Goal: Check status: Check status

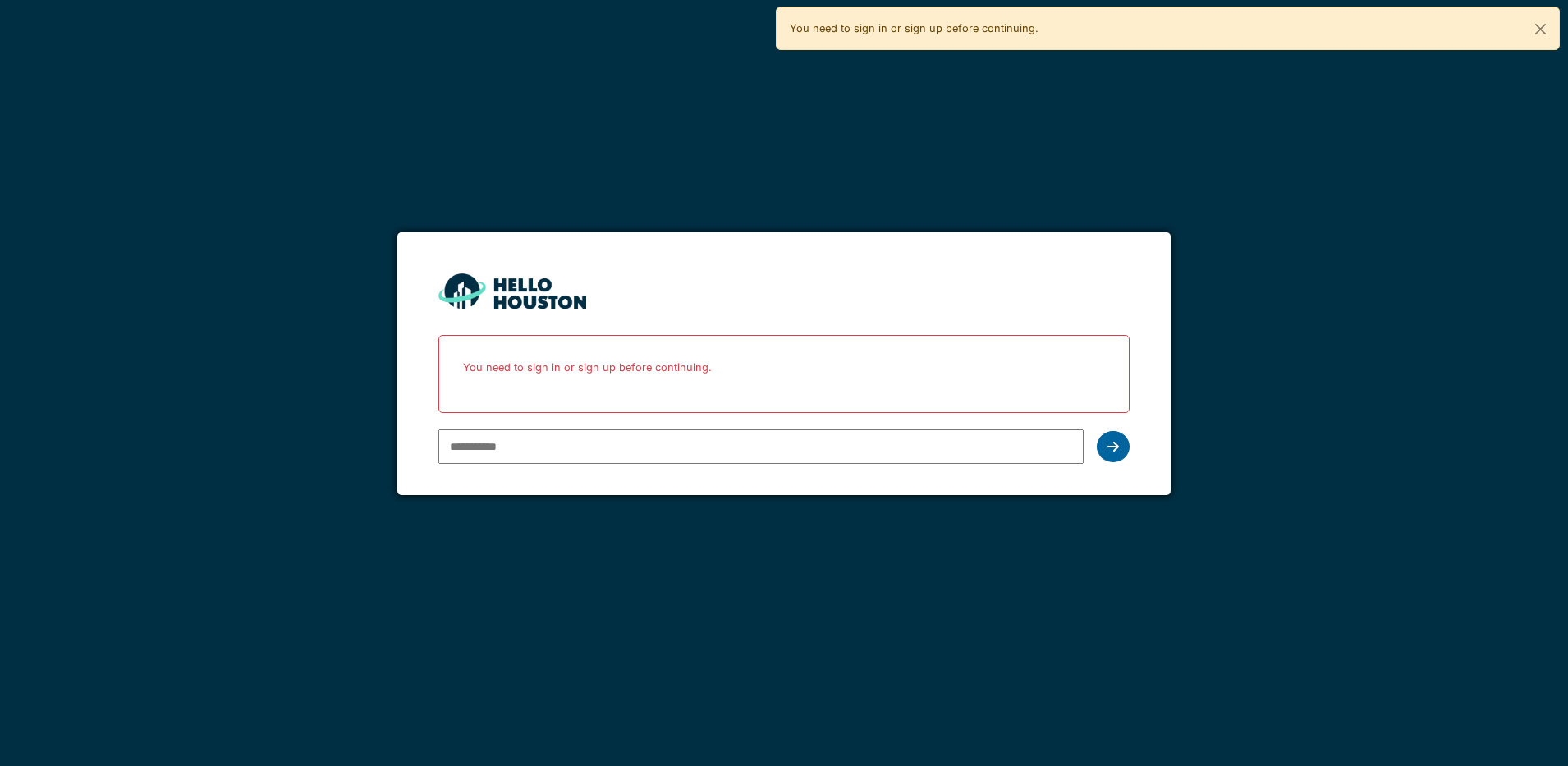
type input "**********"
click at [1115, 450] on icon at bounding box center [1113, 446] width 12 height 13
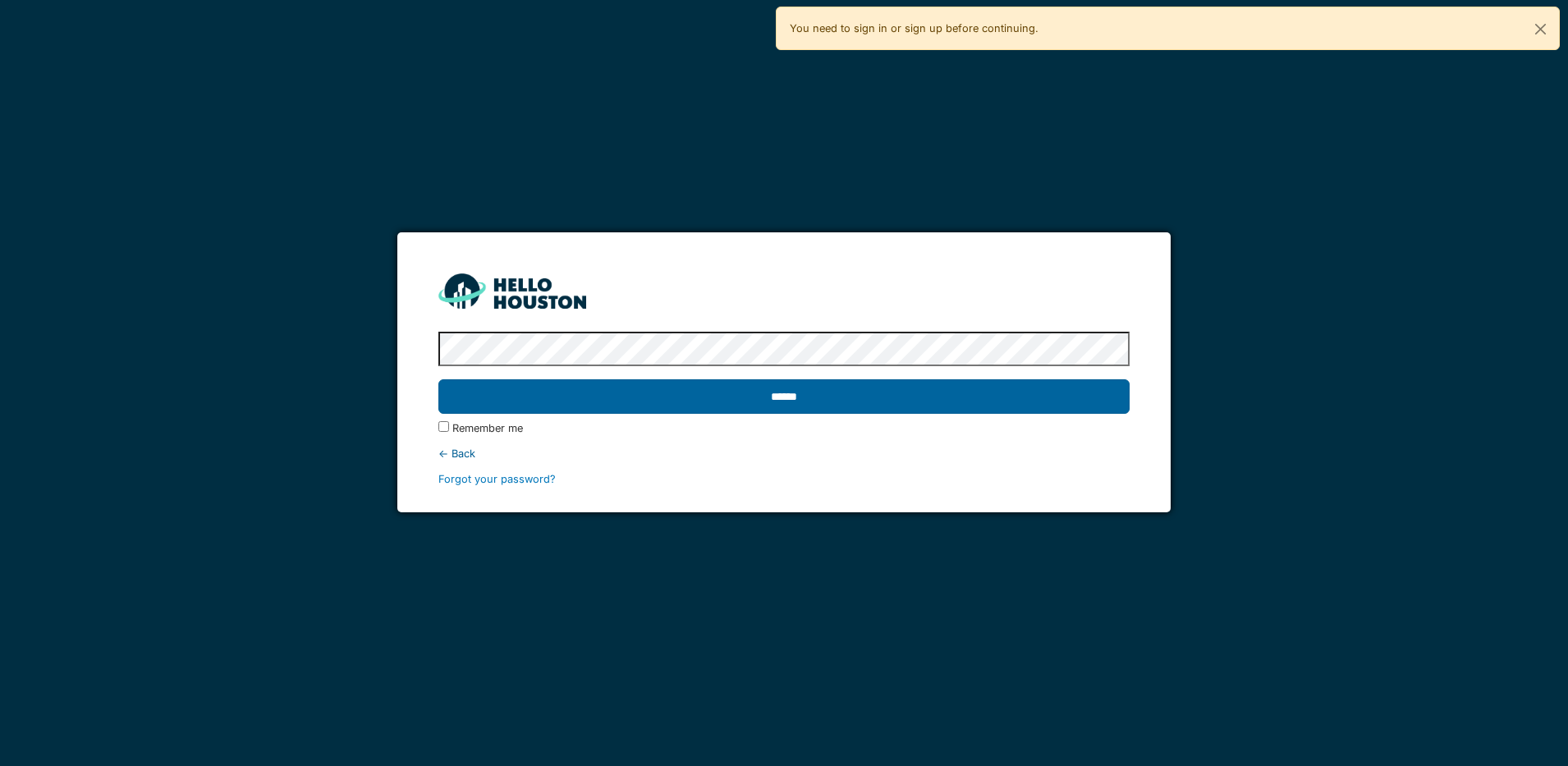
click at [930, 403] on input "******" at bounding box center [784, 396] width 691 height 34
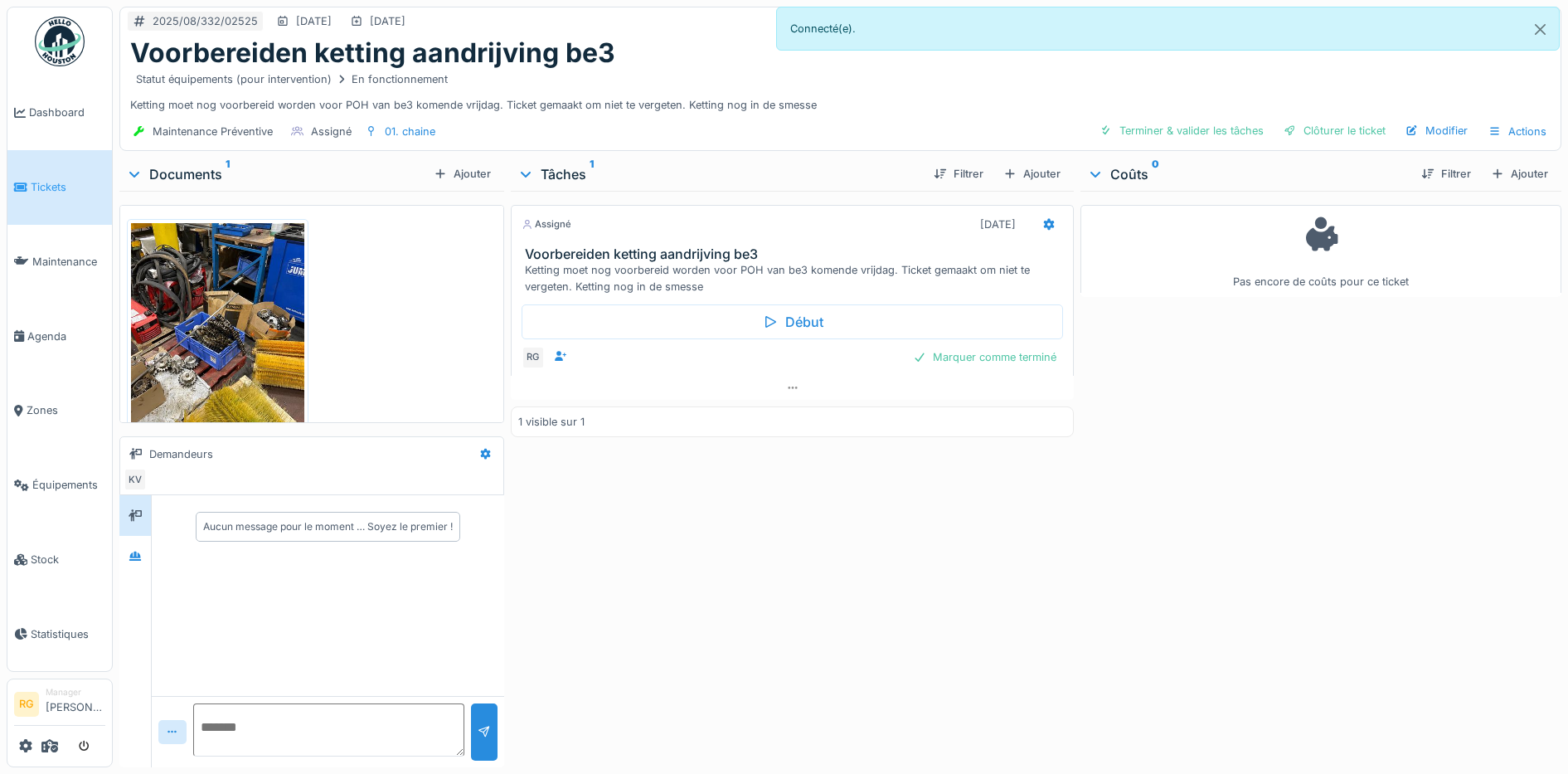
click at [218, 341] on img at bounding box center [218, 338] width 173 height 231
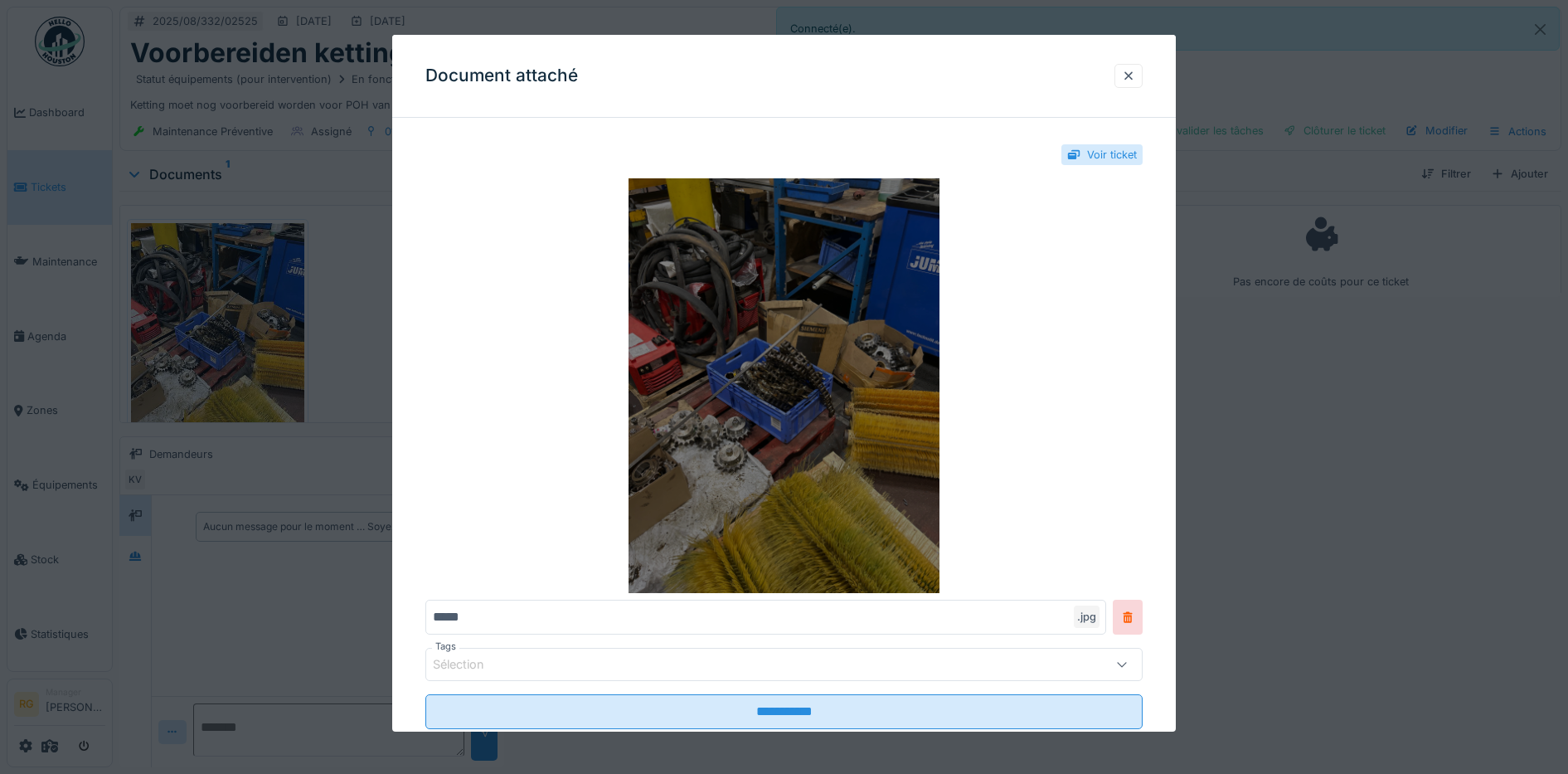
click at [801, 382] on img at bounding box center [784, 385] width 718 height 415
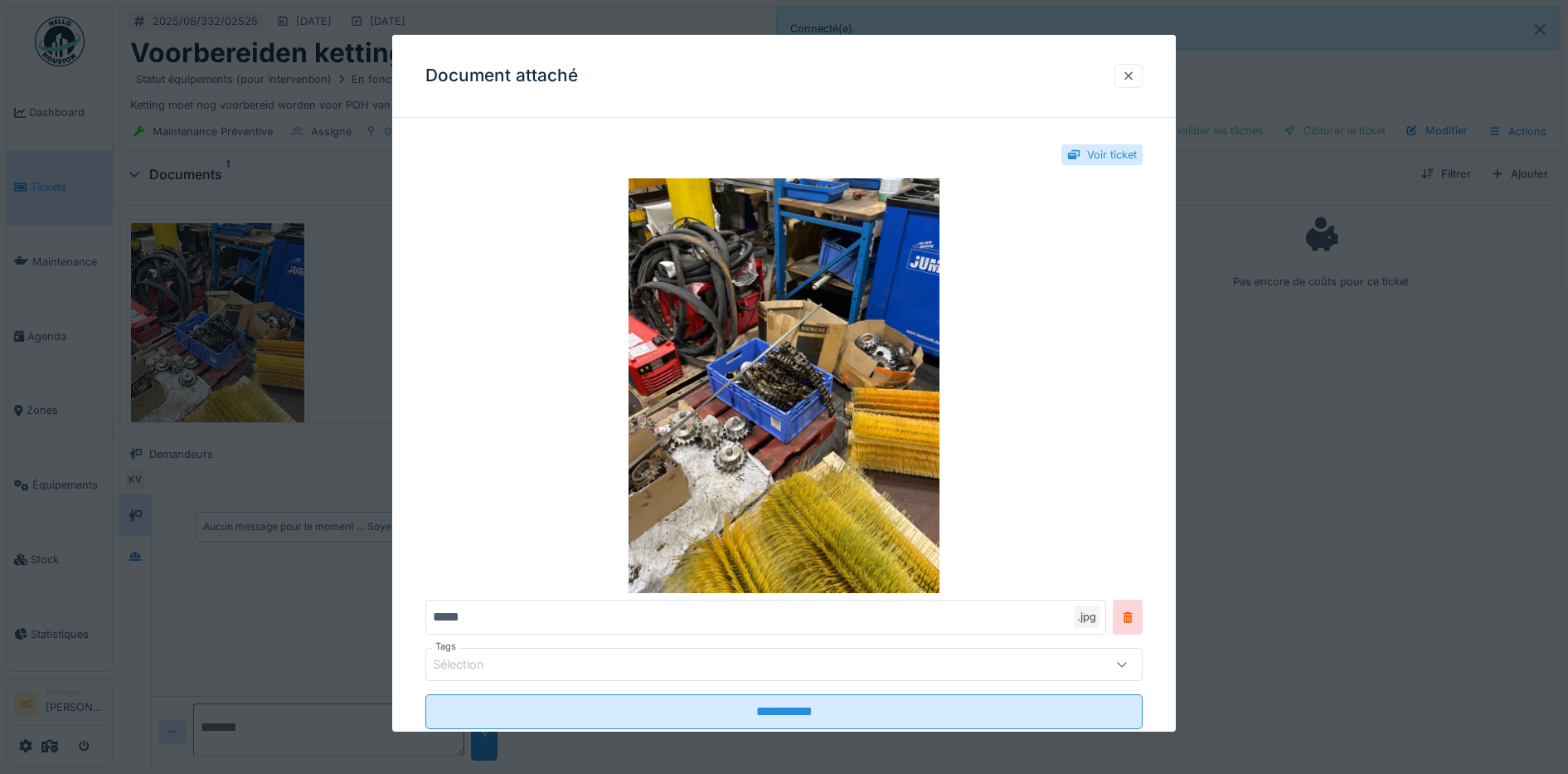
click at [1135, 73] on div at bounding box center [1128, 76] width 13 height 16
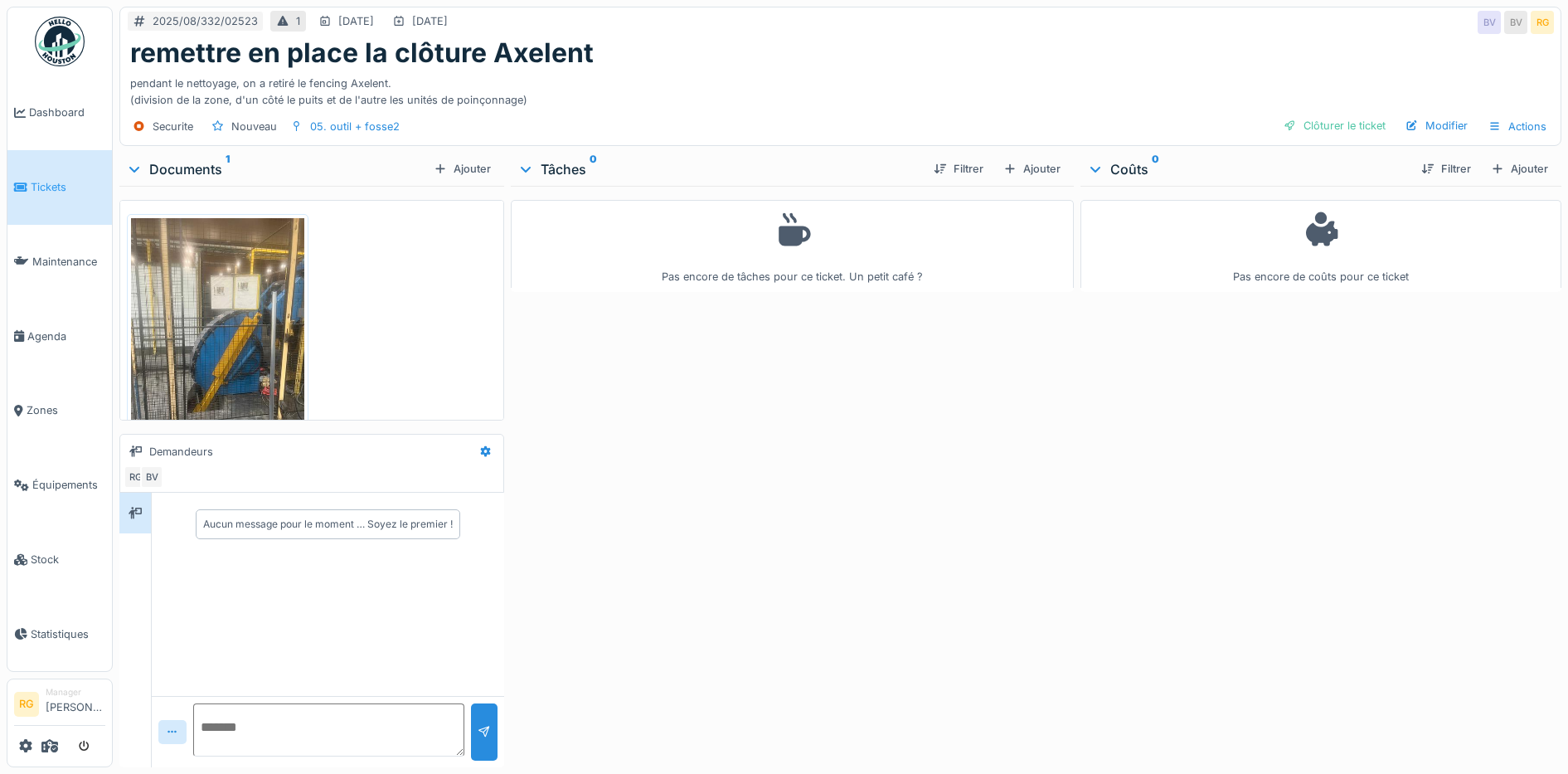
click at [233, 323] on img at bounding box center [218, 333] width 173 height 231
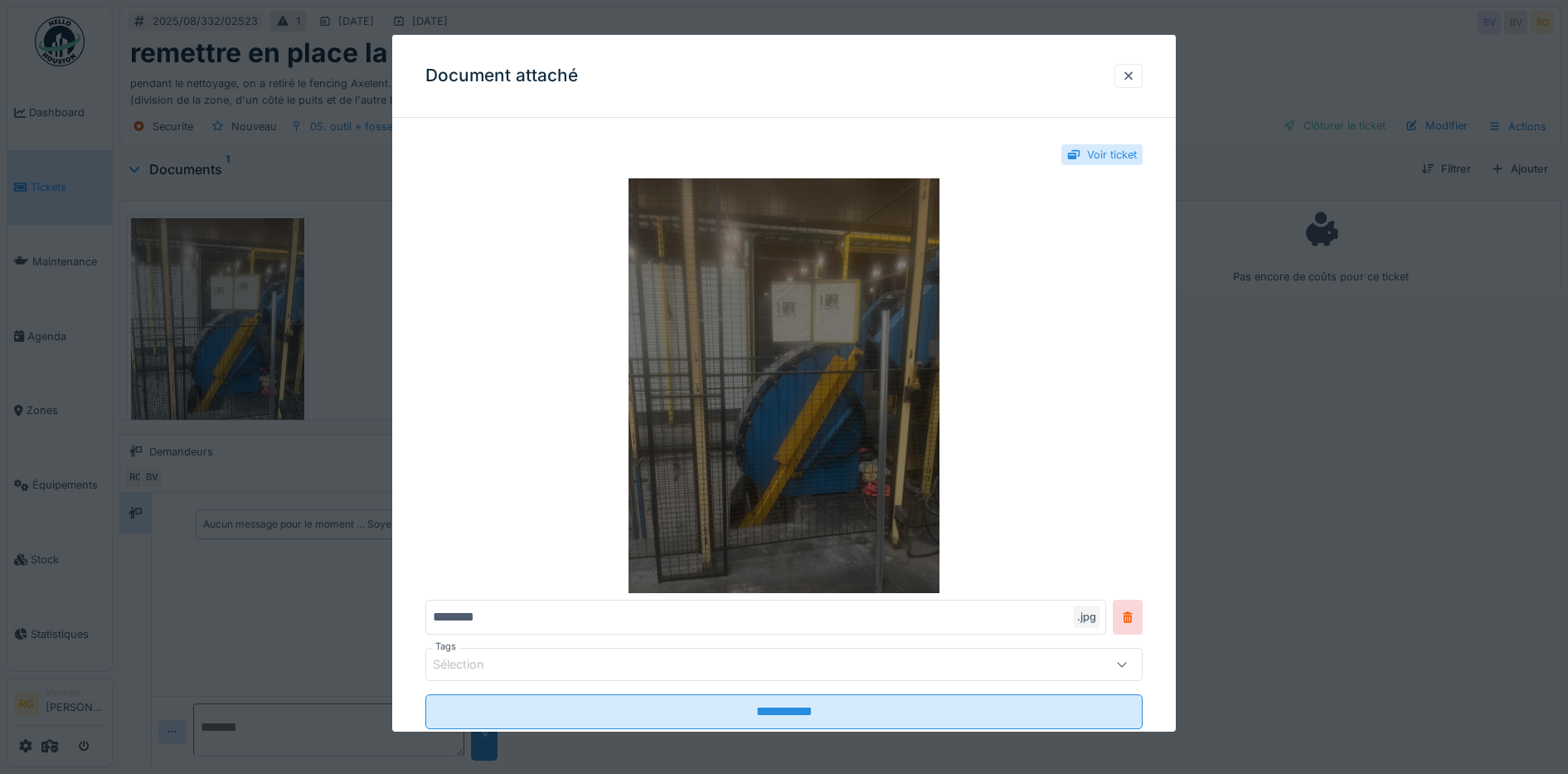
click at [835, 329] on img at bounding box center [784, 385] width 718 height 415
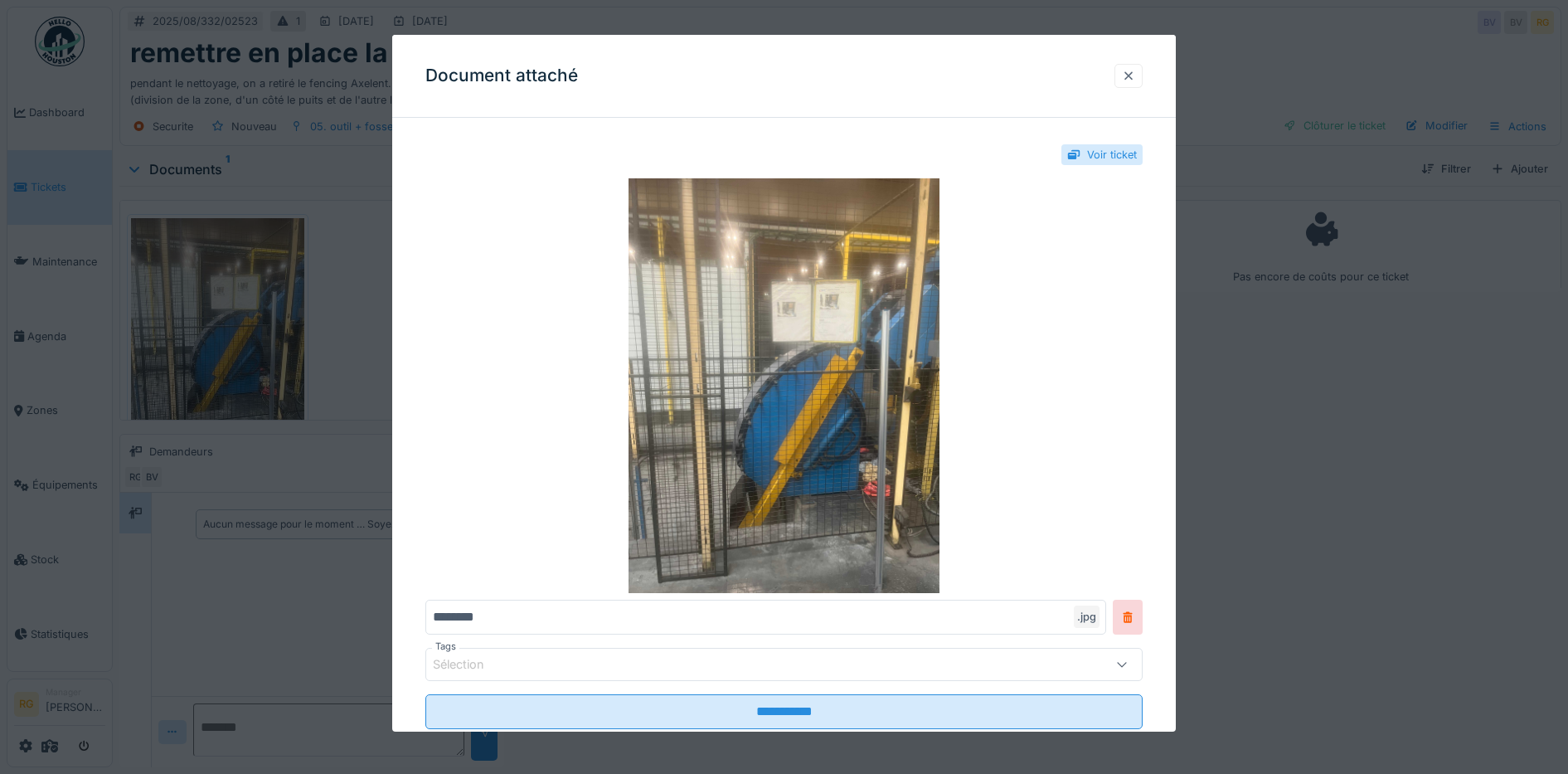
click at [1133, 80] on div at bounding box center [1128, 76] width 13 height 16
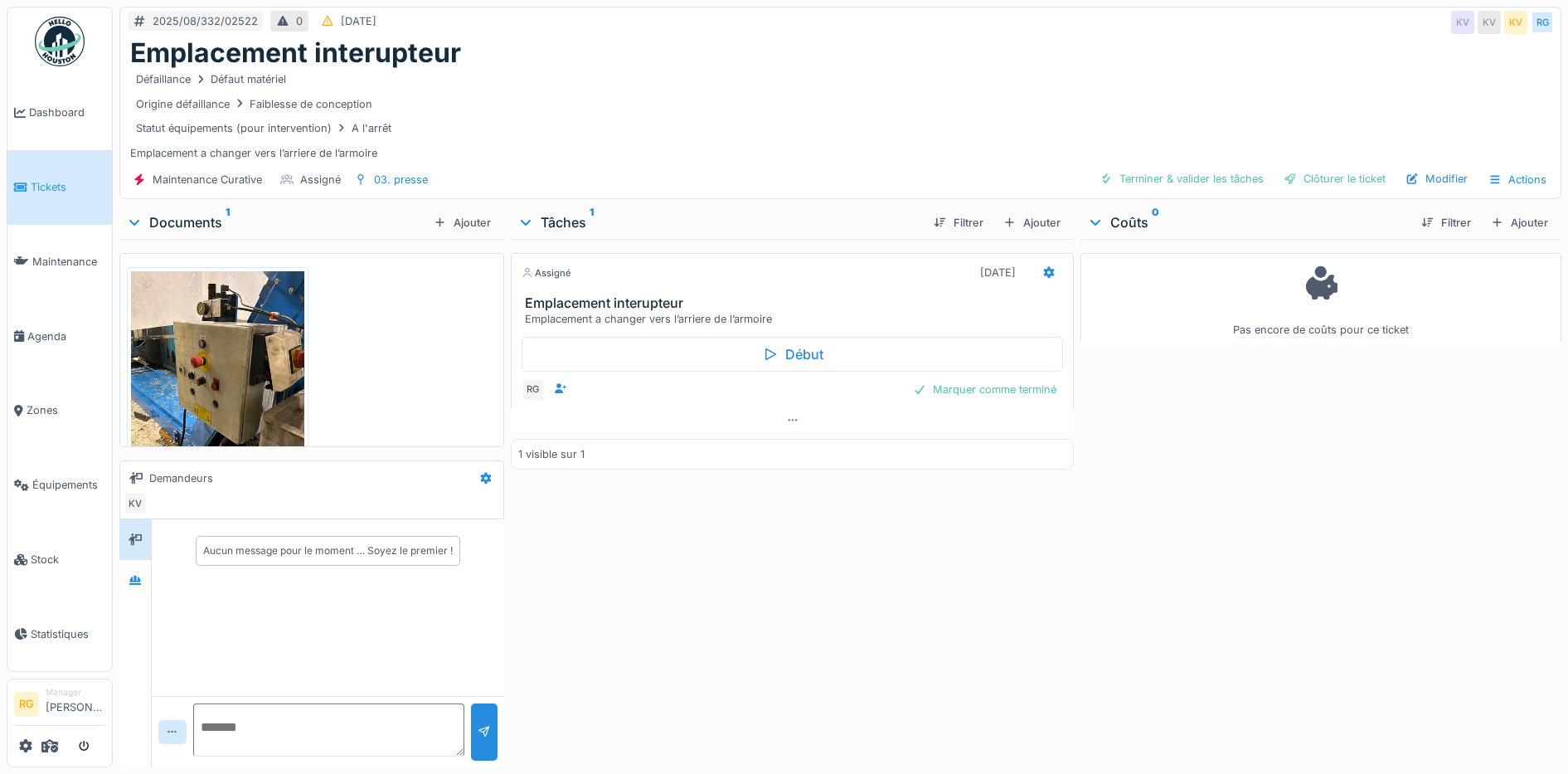
click at [227, 402] on img at bounding box center [218, 387] width 173 height 231
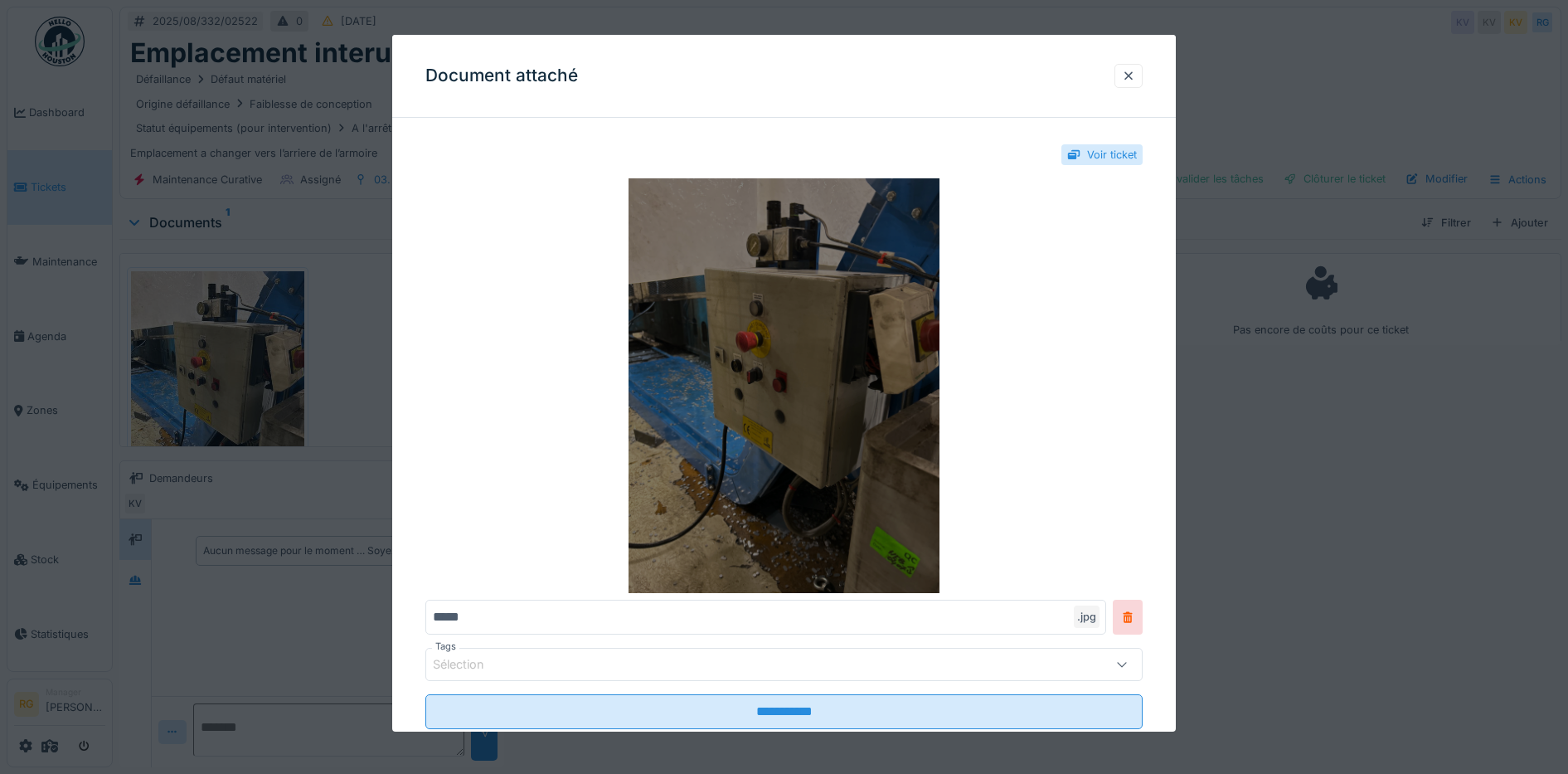
click at [861, 478] on img at bounding box center [784, 385] width 718 height 415
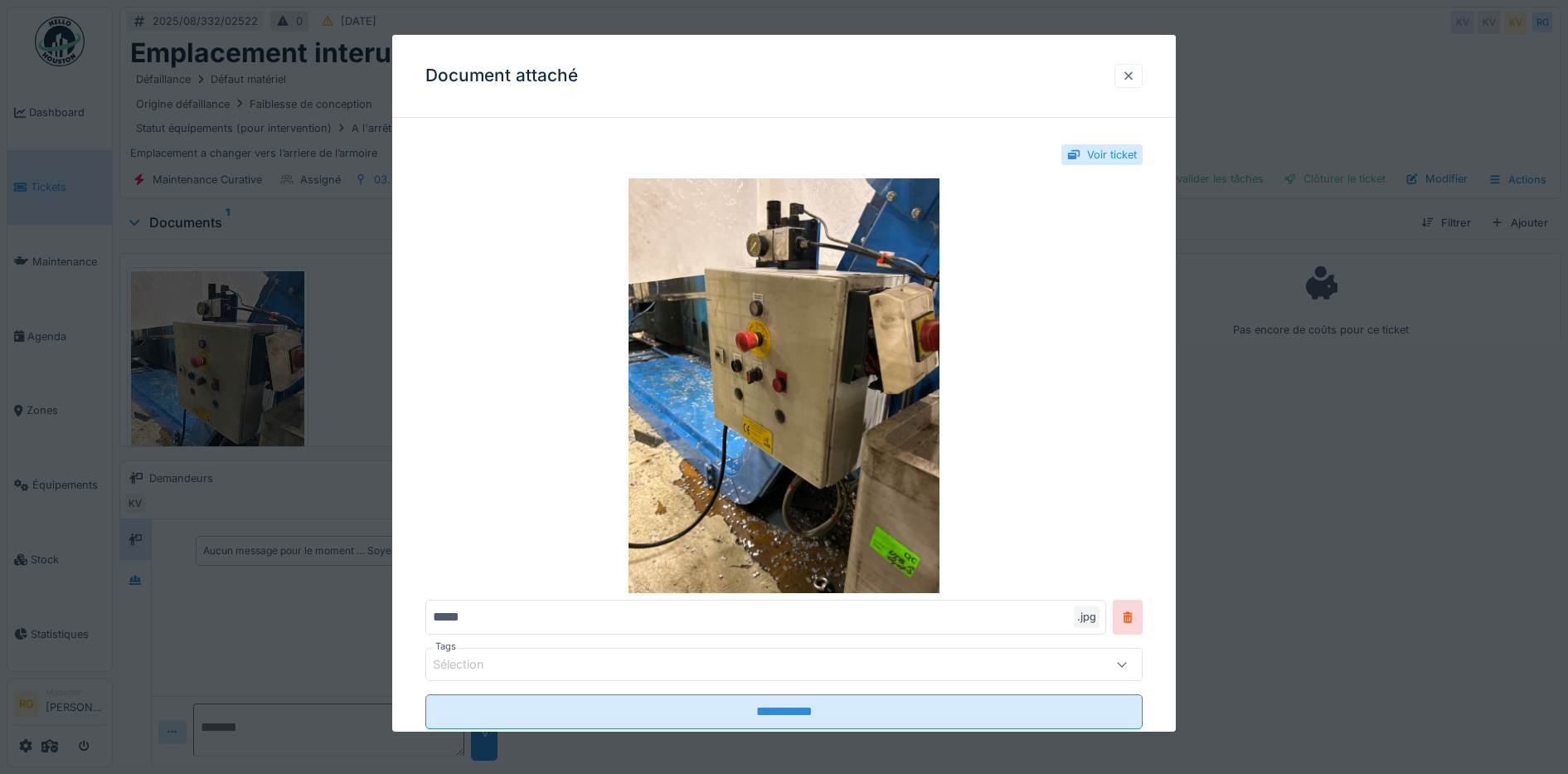
click at [1135, 73] on div at bounding box center [1128, 76] width 13 height 16
